Goal: Register for event/course

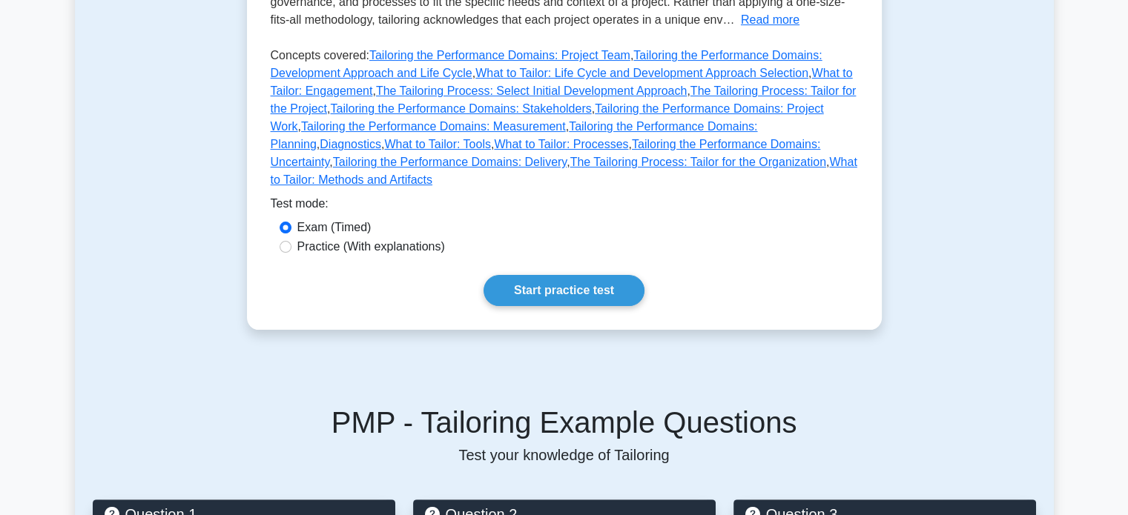
scroll to position [371, 0]
click at [326, 219] on label "Exam (Timed)" at bounding box center [334, 228] width 74 height 18
click at [291, 222] on input "Exam (Timed)" at bounding box center [285, 228] width 12 height 12
click at [302, 238] on label "Practice (With explanations)" at bounding box center [371, 247] width 148 height 18
click at [291, 241] on input "Practice (With explanations)" at bounding box center [285, 247] width 12 height 12
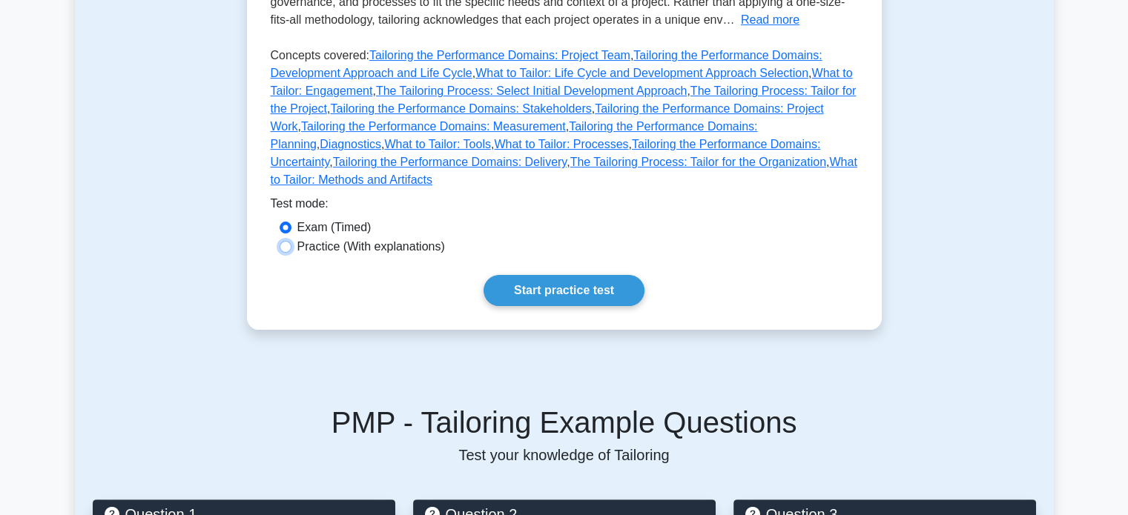
radio input "true"
click at [590, 275] on link "Start practice test" at bounding box center [563, 290] width 161 height 31
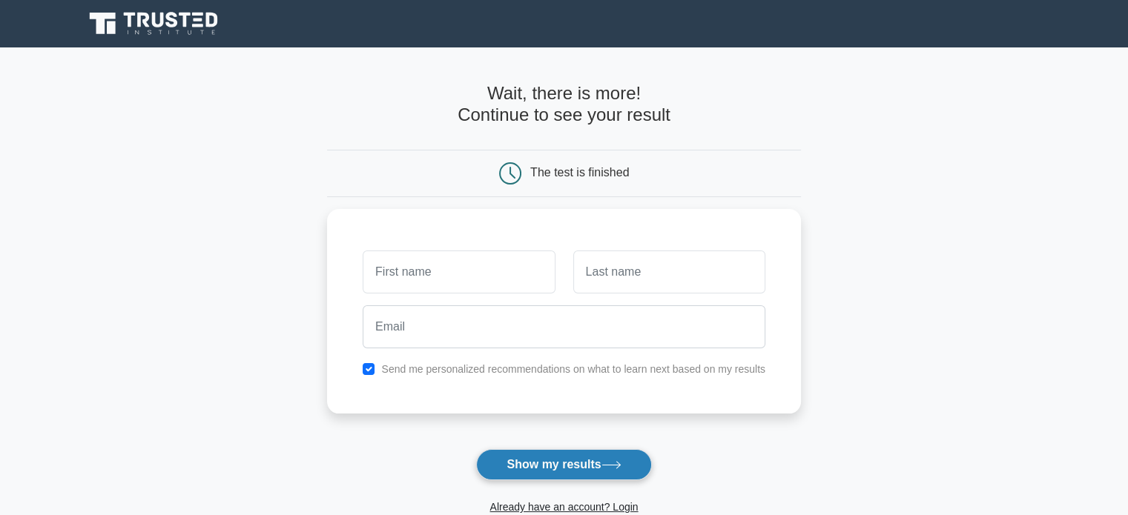
click at [609, 466] on icon at bounding box center [611, 465] width 20 height 8
